Goal: Task Accomplishment & Management: Use online tool/utility

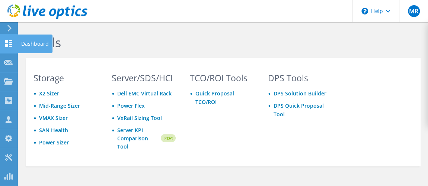
click at [10, 44] on icon at bounding box center [8, 43] width 9 height 7
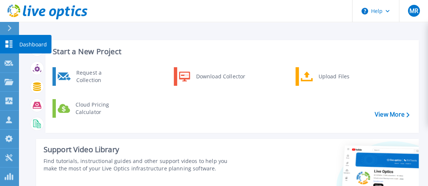
click at [25, 44] on p "Dashboard" at bounding box center [33, 44] width 28 height 19
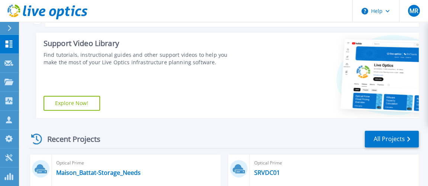
scroll to position [7, 0]
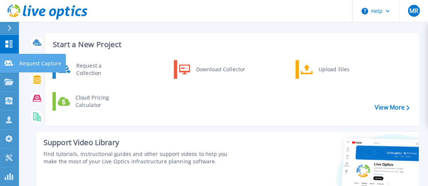
click at [30, 60] on p "Request Capture" at bounding box center [40, 63] width 42 height 19
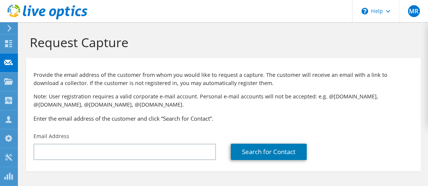
scroll to position [22, 0]
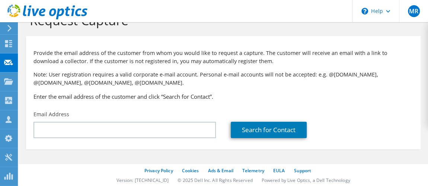
drag, startPoint x: 430, startPoint y: 14, endPoint x: 430, endPoint y: 60, distance: 46.1
click at [428, 60] on html "MR Partner Team Member [PERSON_NAME] [PERSON_NAME][EMAIL_ADDRESS][PERSON_NAME][…" at bounding box center [214, 71] width 428 height 186
